Goal: Task Accomplishment & Management: Manage account settings

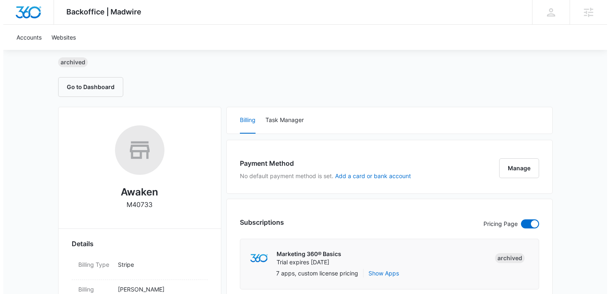
scroll to position [77, 0]
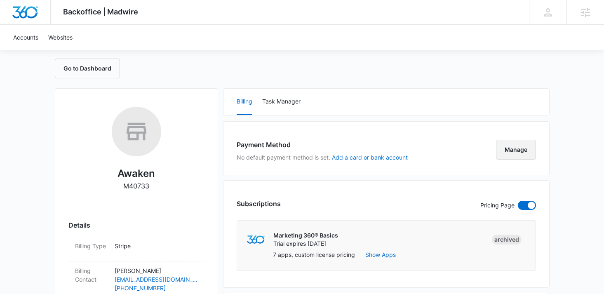
click at [511, 152] on button "Manage" at bounding box center [516, 150] width 40 height 20
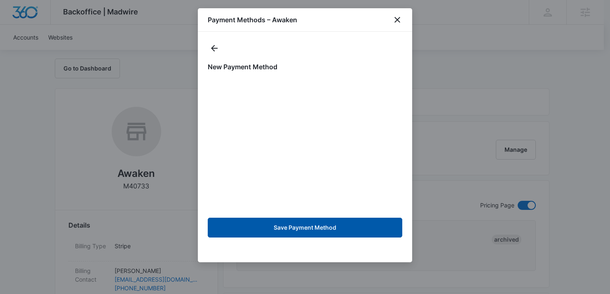
click at [330, 224] on button "Save Payment Method" at bounding box center [305, 228] width 195 height 20
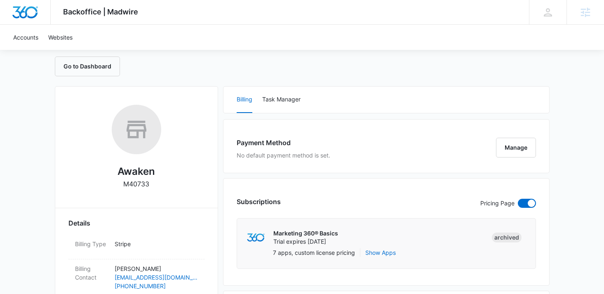
scroll to position [160, 0]
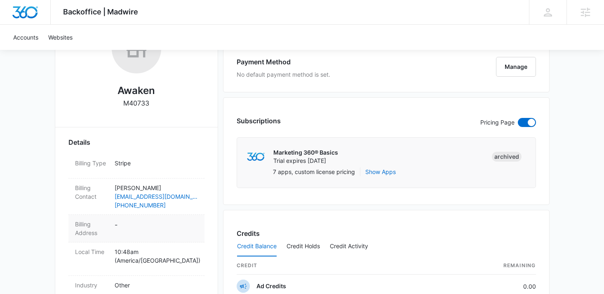
click at [83, 228] on dt "Billing Address" at bounding box center [91, 228] width 33 height 17
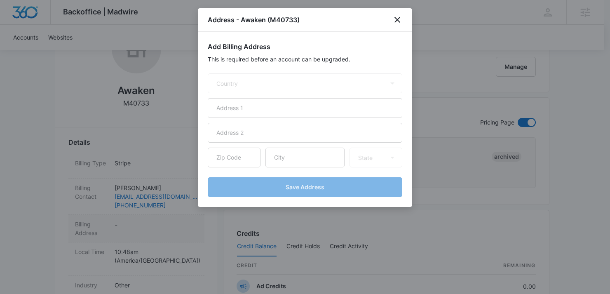
select select "US"
click at [236, 160] on input "text" at bounding box center [234, 158] width 53 height 20
paste input "55345"
type input "55345"
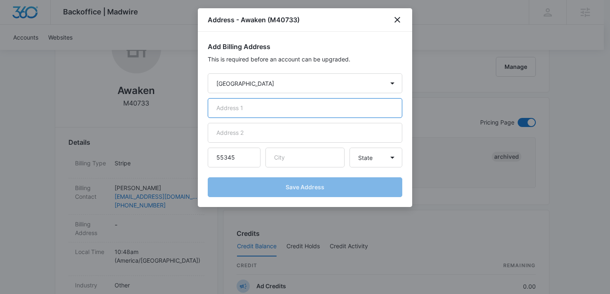
click at [262, 112] on input "text" at bounding box center [305, 108] width 195 height 20
paste input "[STREET_ADDRESS]"
type input "[STREET_ADDRESS]"
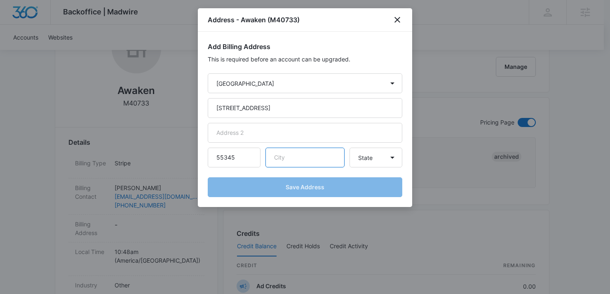
click at [289, 160] on input "text" at bounding box center [305, 158] width 79 height 20
paste input "Minnetonka"
type input "Minnetonka"
click at [368, 157] on select "State [US_STATE] [US_STATE] [US_STATE] [US_STATE] [US_STATE] [US_STATE] [US_STA…" at bounding box center [376, 158] width 53 height 20
select select "MN"
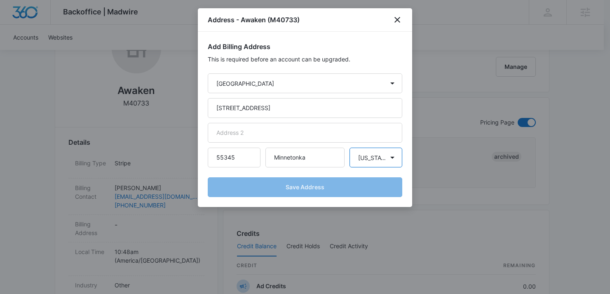
click at [350, 148] on select "State [US_STATE] [US_STATE] [US_STATE] [US_STATE] [US_STATE] [US_STATE] [US_STA…" at bounding box center [376, 158] width 53 height 20
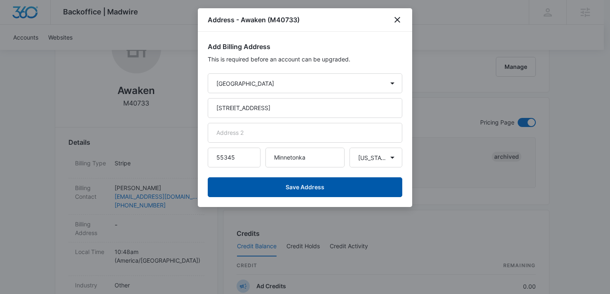
click at [329, 186] on button "Save Address" at bounding box center [305, 187] width 195 height 20
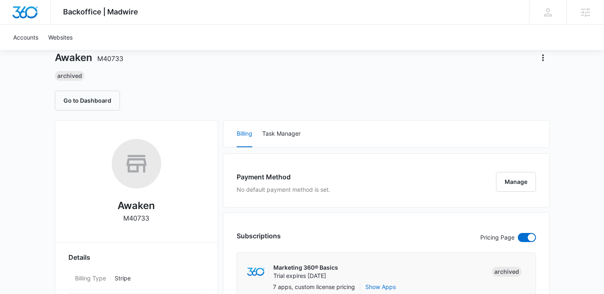
scroll to position [0, 0]
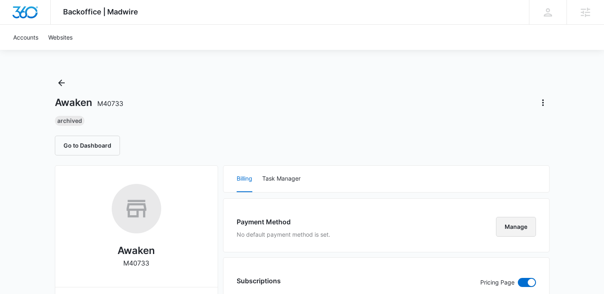
click at [503, 225] on button "Manage" at bounding box center [516, 227] width 40 height 20
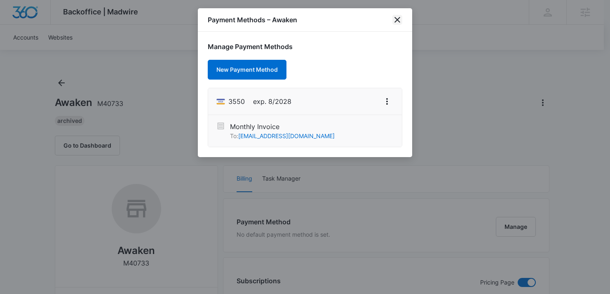
click at [401, 18] on icon "close" at bounding box center [398, 20] width 10 height 10
